Goal: Check status: Check status

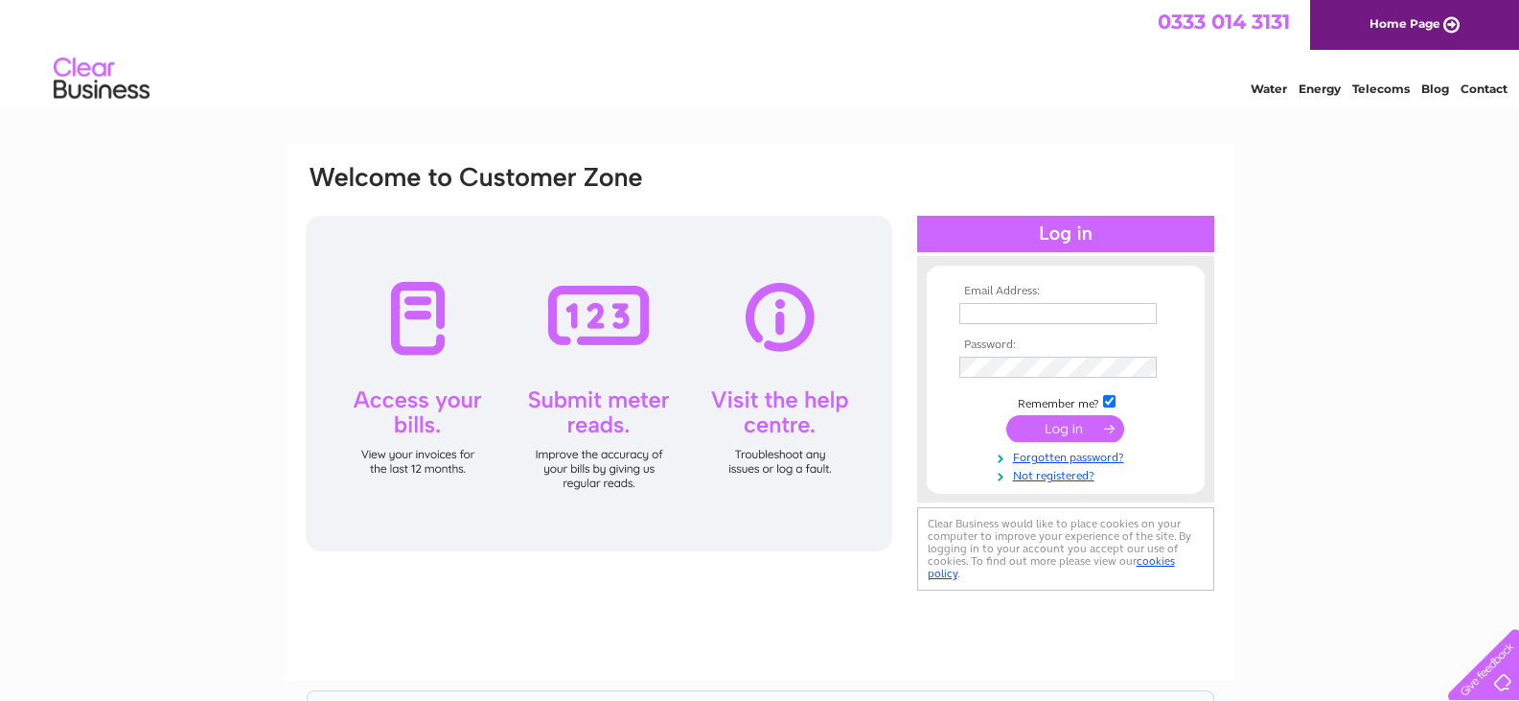
click at [989, 315] on input "text" at bounding box center [1057, 313] width 197 height 21
type input "machinsdiy@gmail.com"
click at [1006, 417] on input "submit" at bounding box center [1065, 430] width 118 height 27
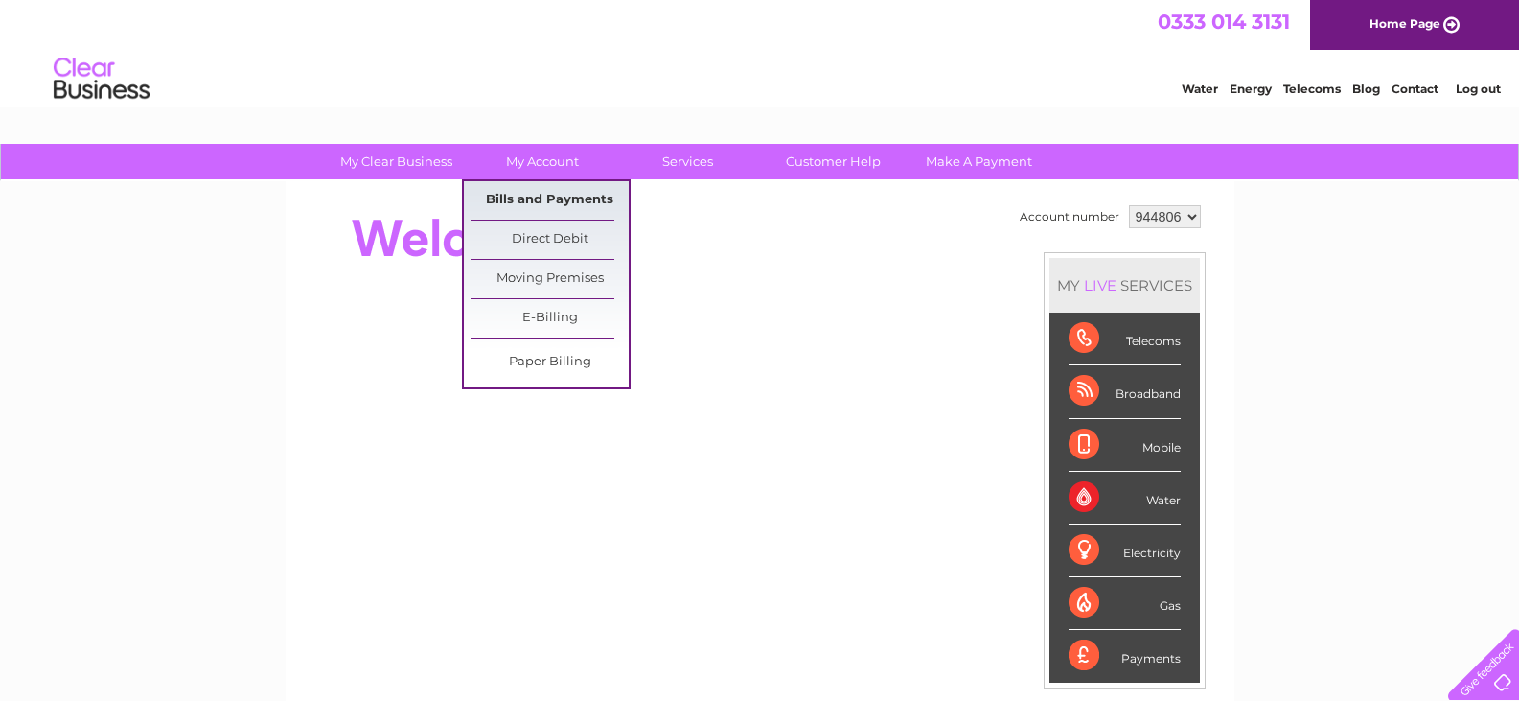
click at [547, 197] on link "Bills and Payments" at bounding box center [550, 200] width 158 height 38
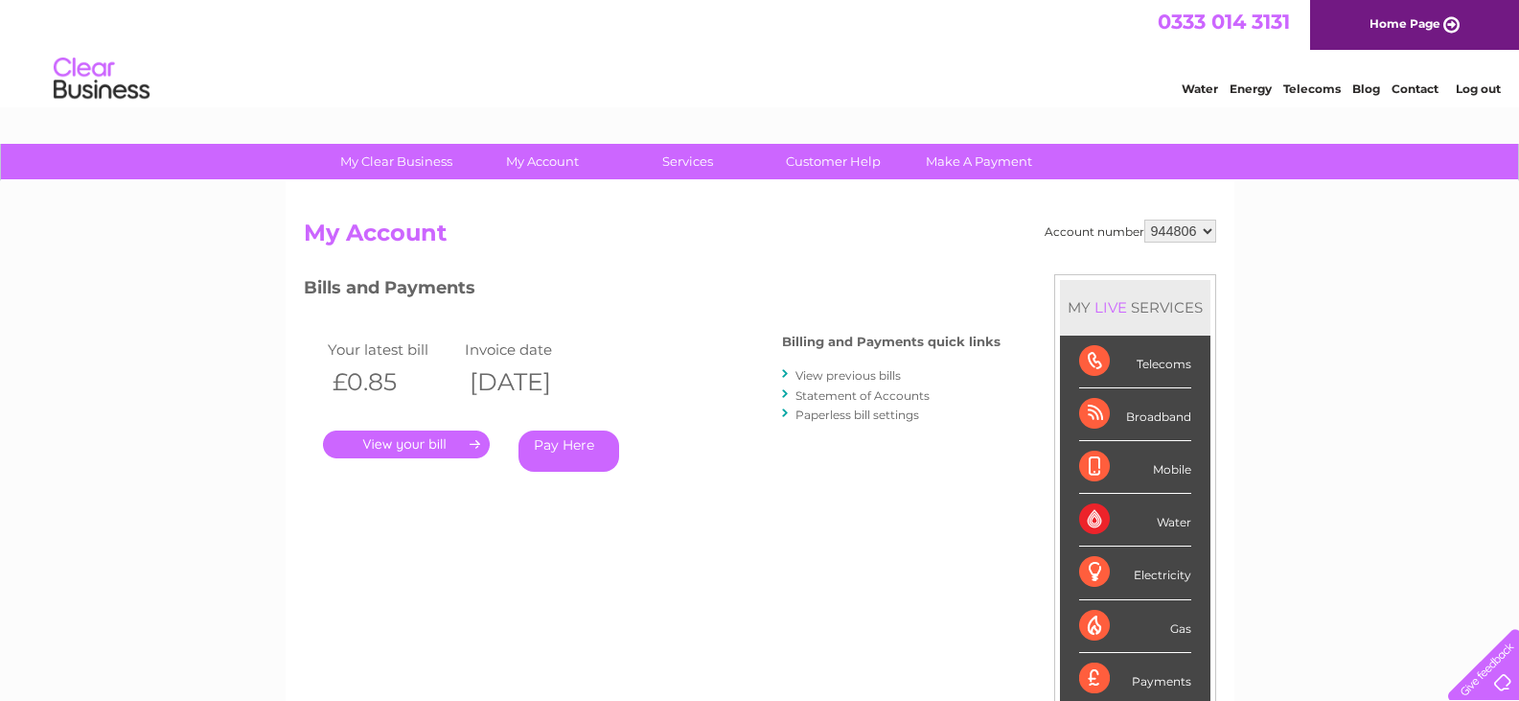
click at [403, 440] on link "." at bounding box center [406, 444] width 167 height 28
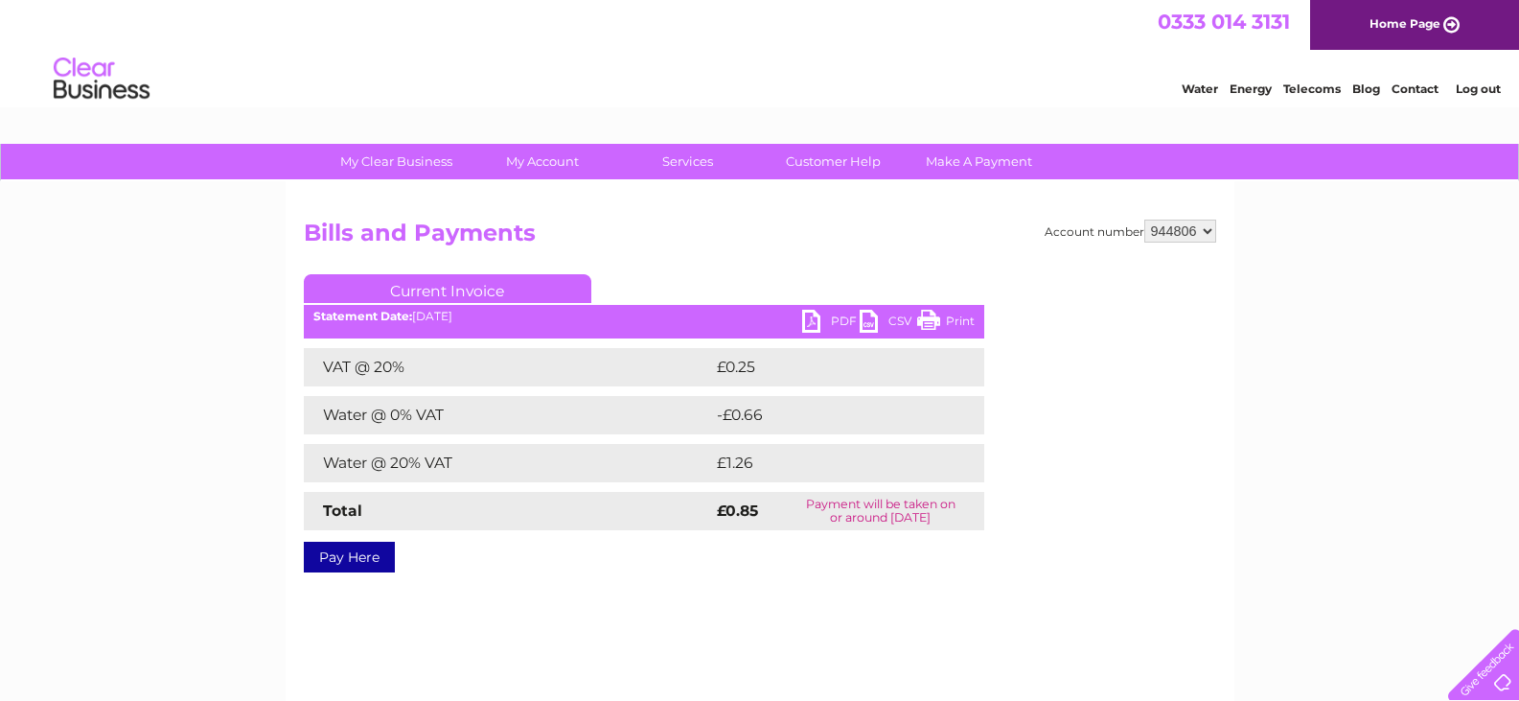
click at [839, 318] on link "PDF" at bounding box center [831, 324] width 58 height 28
